Goal: Task Accomplishment & Management: Use online tool/utility

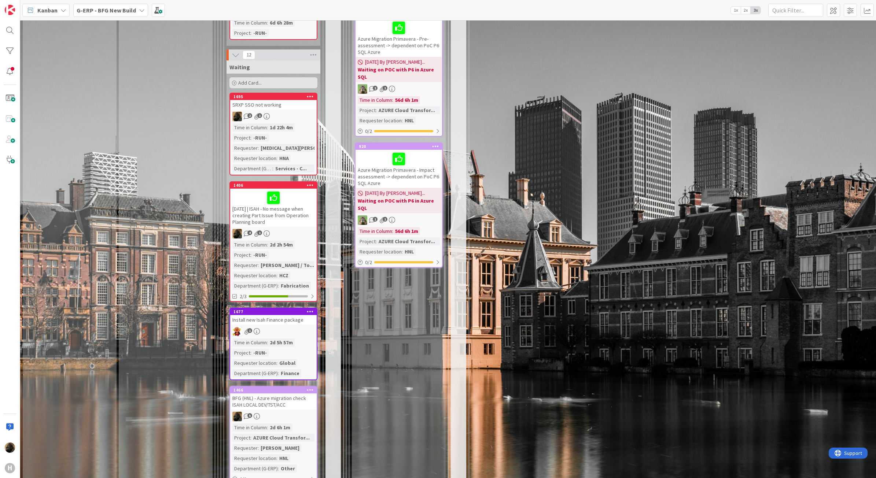
scroll to position [1054, 0]
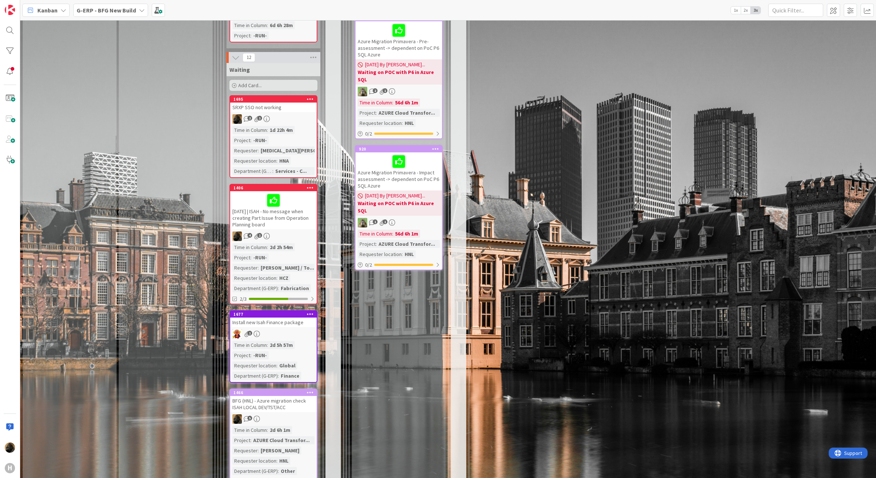
click at [146, 208] on div "Input Buffer During the Replenishment Meeting the team & Team Manager will sele…" at bounding box center [166, 74] width 94 height 2191
click at [285, 318] on div "Install new Isah Finance package" at bounding box center [273, 323] width 87 height 10
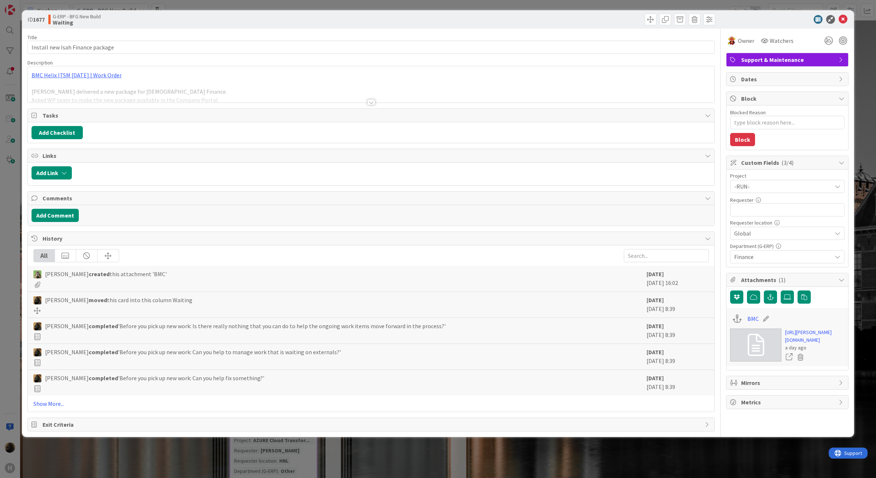
type textarea "x"
click at [371, 101] on div at bounding box center [371, 102] width 8 height 6
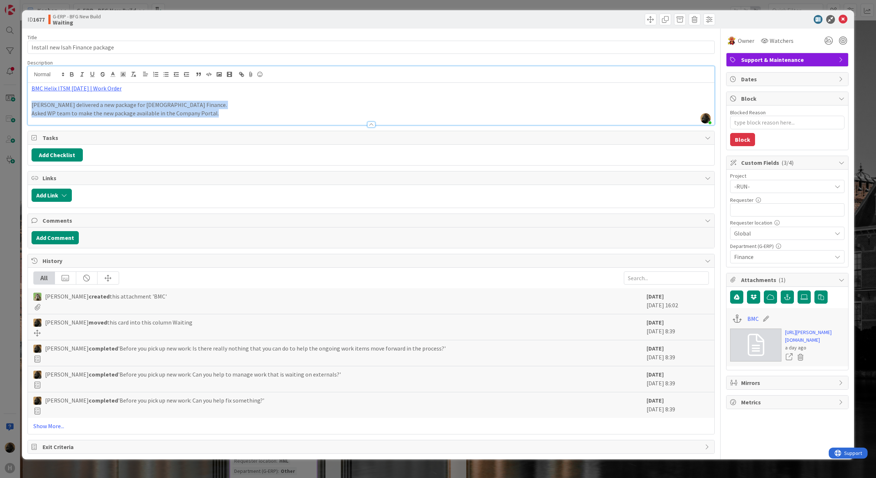
drag, startPoint x: 217, startPoint y: 112, endPoint x: -36, endPoint y: 106, distance: 252.6
click at [0, 106] on html "H Kanban G-ERP - BFG New Build 1x 2x 3x 4 INFO This column can be used for info…" at bounding box center [438, 239] width 876 height 478
click at [107, 89] on link "BMC Helix ITSM [DATE] | Work Order" at bounding box center [77, 88] width 90 height 7
click at [100, 102] on link "[URL][PERSON_NAME][DOMAIN_NAME]" at bounding box center [68, 103] width 73 height 10
click at [12, 246] on div "ID 1677 G-ERP - BFG New Build Waiting Title 32 / 128 Install new Isah Finance p…" at bounding box center [438, 239] width 876 height 478
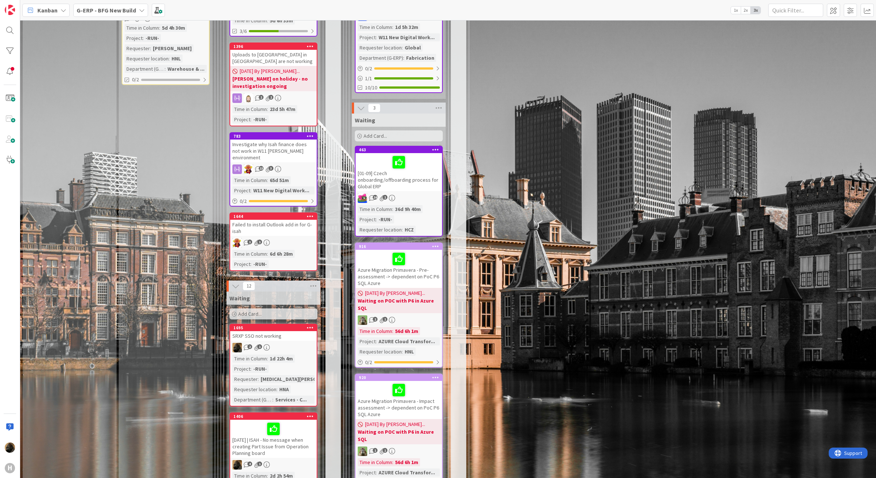
scroll to position [825, 0]
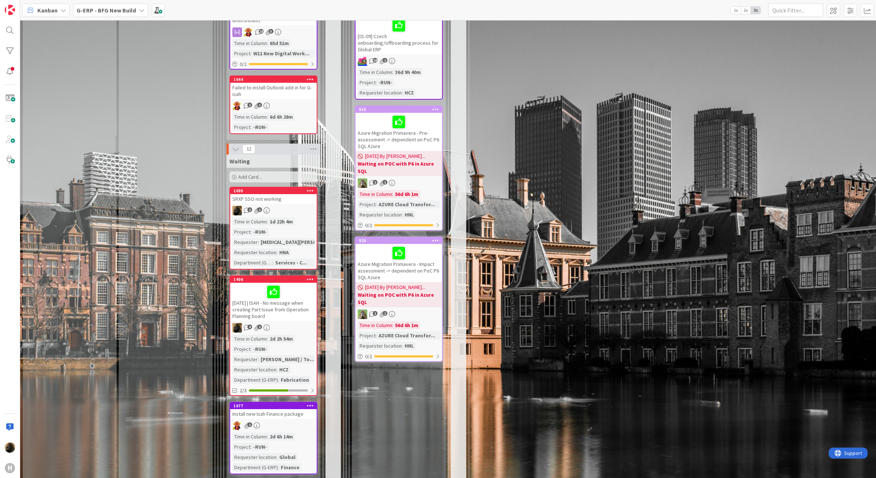
click at [200, 326] on div "Input Buffer During the Replenishment Meeting the team & Team Manager will sele…" at bounding box center [166, 166] width 94 height 2191
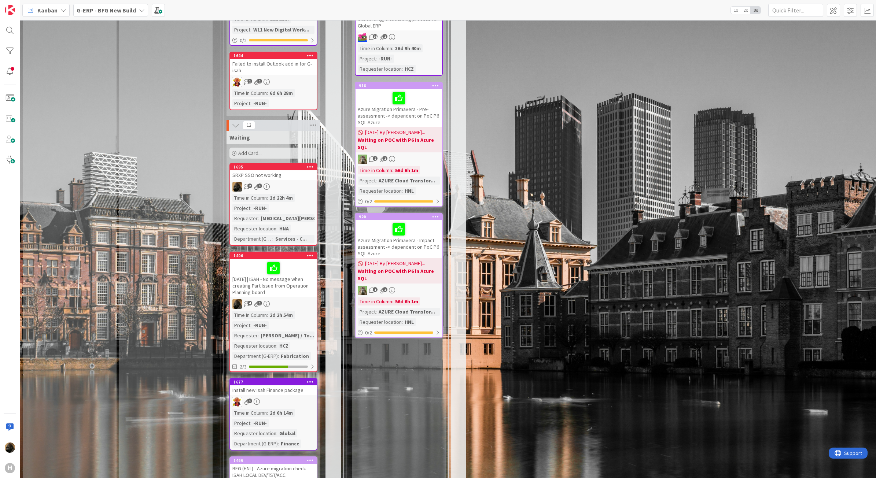
scroll to position [1008, 0]
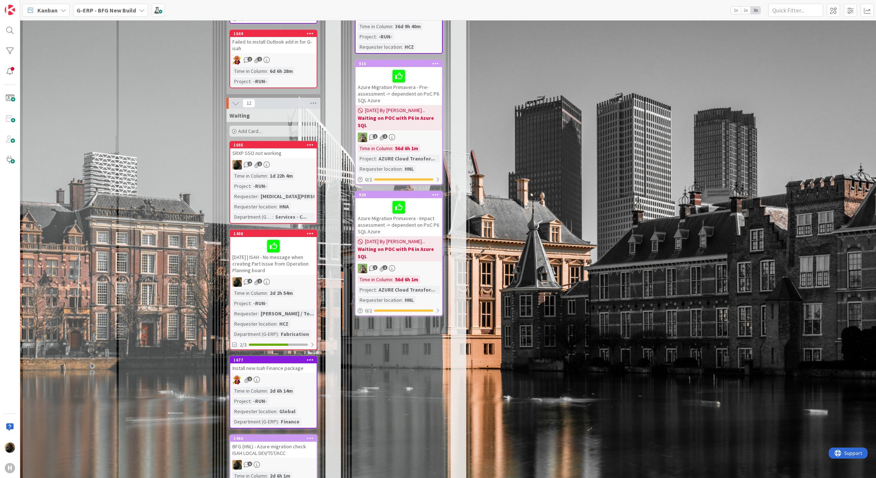
click at [96, 150] on div "INFO This column can be used for informational tickets that will not move acros…" at bounding box center [70, 120] width 94 height 2191
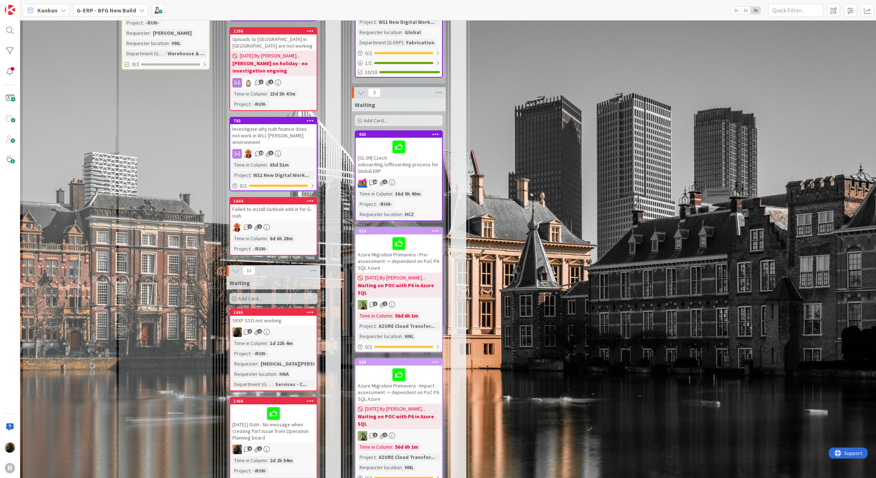
scroll to position [825, 0]
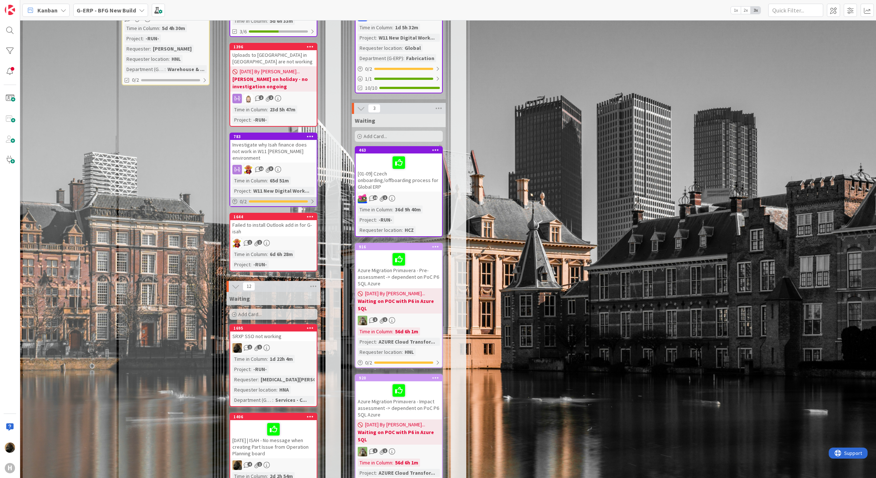
click at [271, 197] on div "0 / 2" at bounding box center [273, 201] width 87 height 9
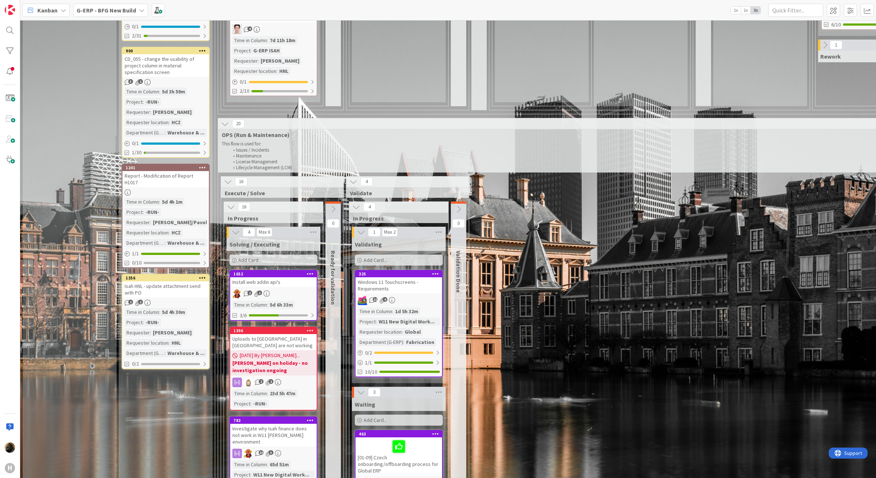
scroll to position [687, 0]
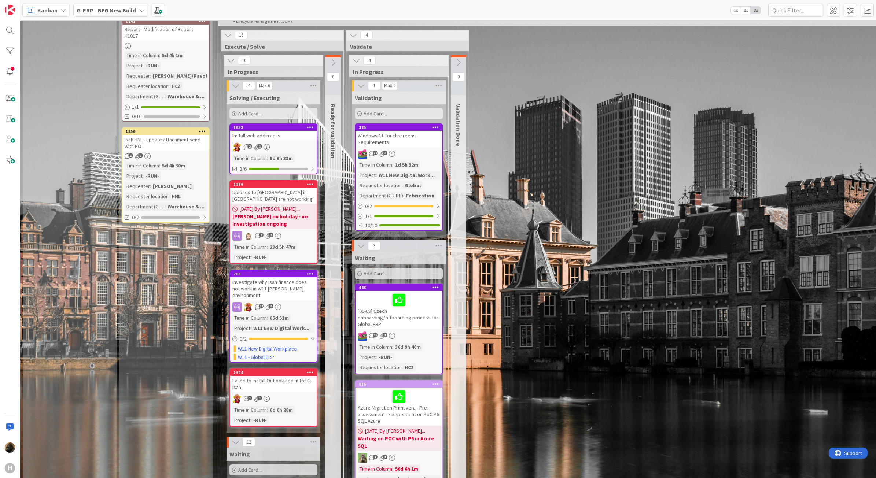
click at [457, 63] on icon at bounding box center [459, 63] width 8 height 8
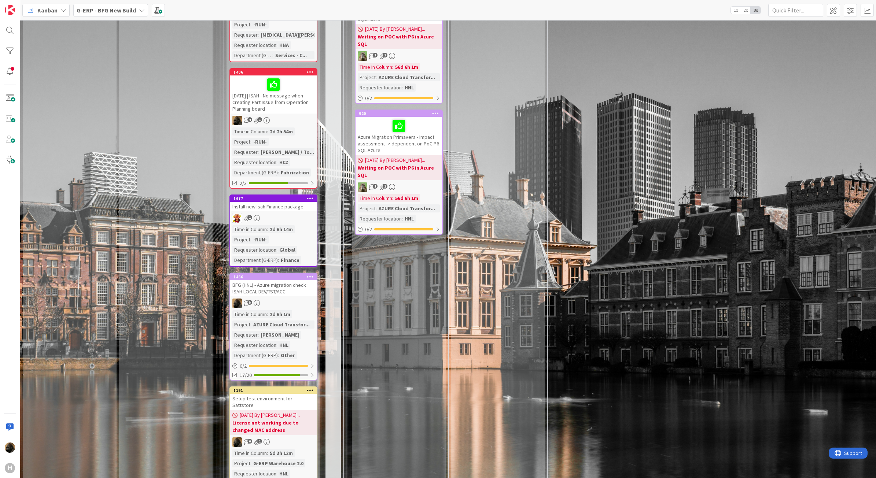
scroll to position [1111, 0]
